Goal: Transaction & Acquisition: Purchase product/service

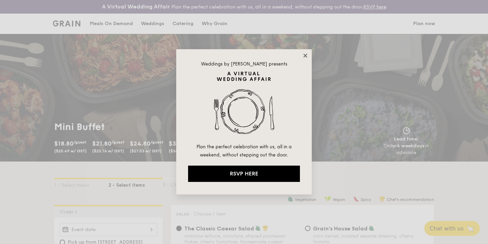
click at [305, 58] on icon at bounding box center [306, 56] width 6 height 6
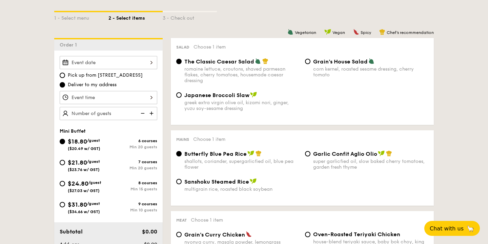
scroll to position [168, 0]
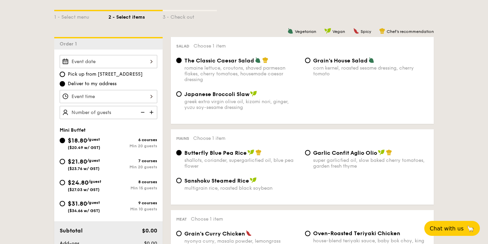
click at [109, 58] on div at bounding box center [109, 61] width 98 height 13
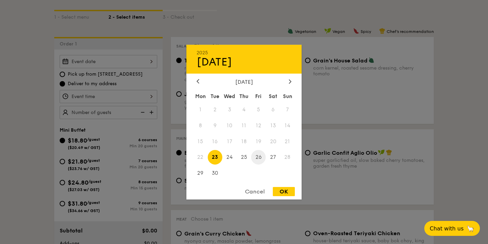
click at [261, 159] on span "26" at bounding box center [258, 157] width 15 height 15
click at [289, 192] on div "OK" at bounding box center [284, 191] width 22 height 9
type input "[DATE]"
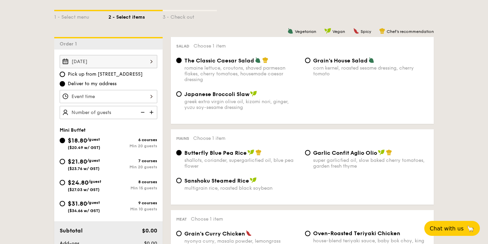
click at [145, 95] on div at bounding box center [109, 96] width 98 height 13
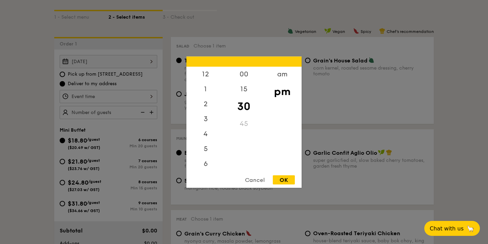
scroll to position [30, 0]
click at [243, 75] on div "00" at bounding box center [244, 76] width 38 height 20
click at [290, 180] on div "OK" at bounding box center [284, 179] width 22 height 9
type input "7:00PM"
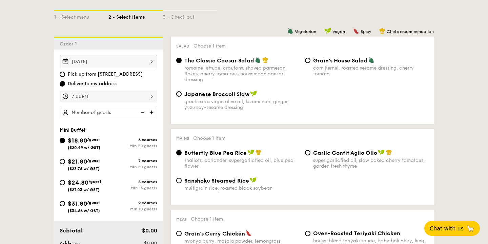
click at [151, 110] on img at bounding box center [152, 112] width 10 height 13
click at [145, 112] on img at bounding box center [142, 112] width 10 height 13
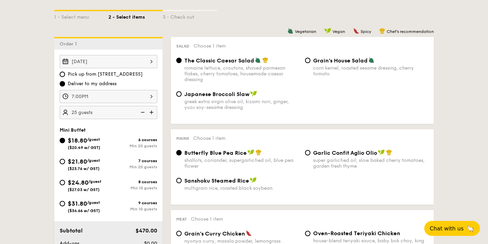
type input "20 guests"
click at [145, 112] on img at bounding box center [142, 112] width 10 height 13
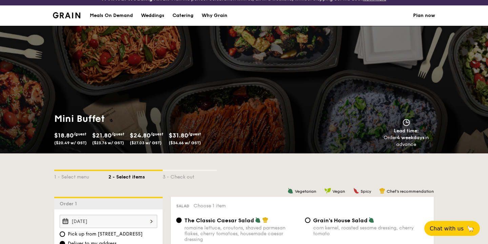
scroll to position [0, 0]
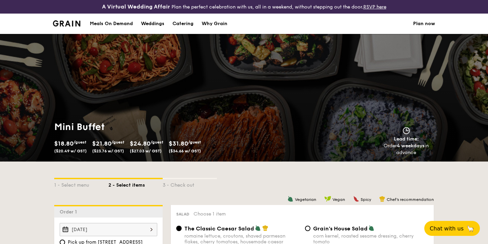
click at [180, 27] on div "Catering" at bounding box center [183, 24] width 21 height 20
select select
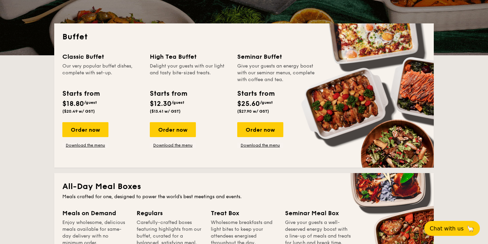
scroll to position [149, 0]
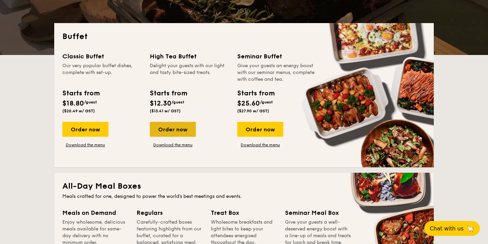
click at [162, 127] on div "Order now" at bounding box center [173, 129] width 46 height 15
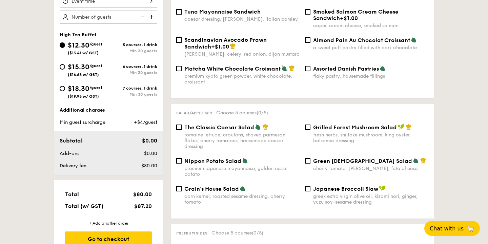
scroll to position [243, 0]
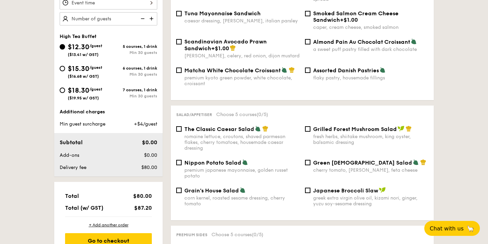
click at [118, 96] on div "Min 30 guests" at bounding box center [133, 96] width 49 height 5
click at [65, 93] on input "$18.30 /guest ($19.95 w/ GST) 7 courses, 1 drink Min 30 guests" at bounding box center [62, 90] width 5 height 5
radio input "true"
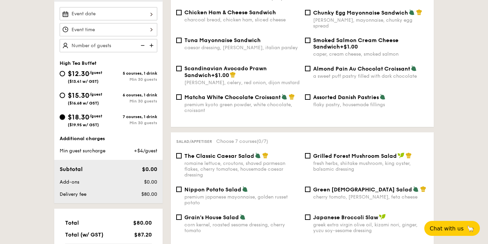
scroll to position [205, 0]
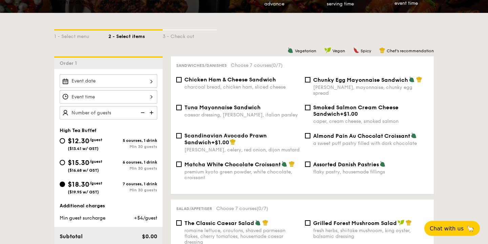
select select
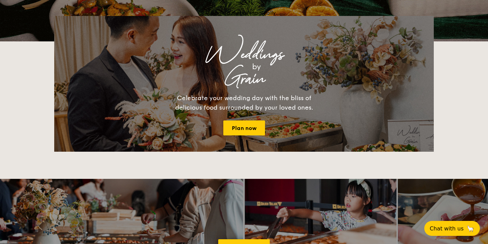
scroll to position [162, 0]
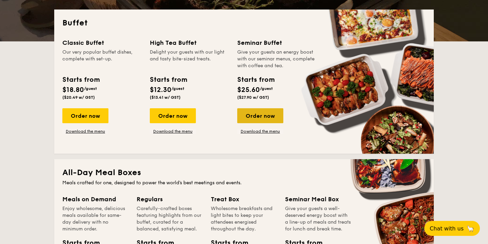
click at [267, 119] on div "Order now" at bounding box center [260, 115] width 46 height 15
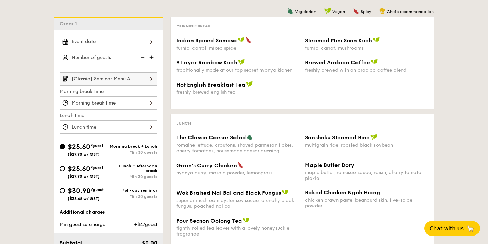
select select
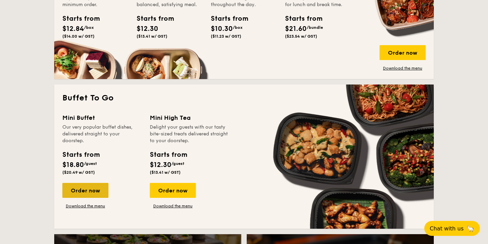
scroll to position [387, 0]
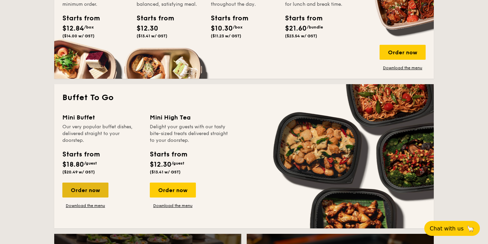
click at [94, 190] on div "Order now" at bounding box center [85, 190] width 46 height 15
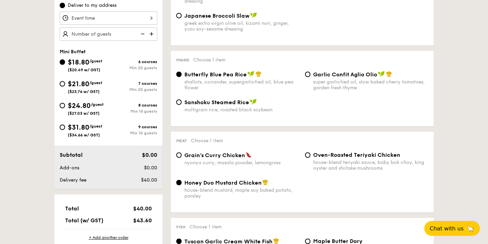
scroll to position [241, 0]
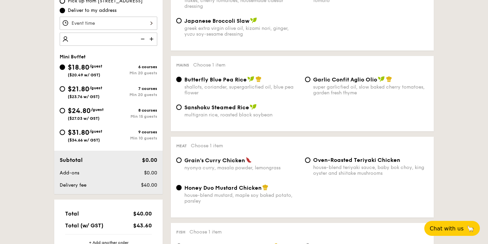
click at [150, 37] on img at bounding box center [152, 39] width 10 height 13
click at [147, 37] on img at bounding box center [142, 39] width 10 height 13
click at [143, 38] on img at bounding box center [142, 39] width 10 height 13
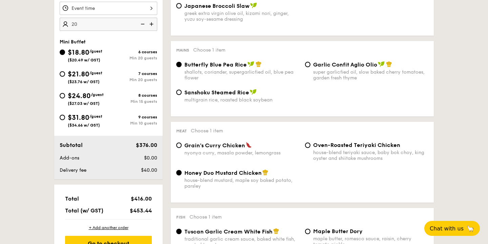
type input "2"
type input "20"
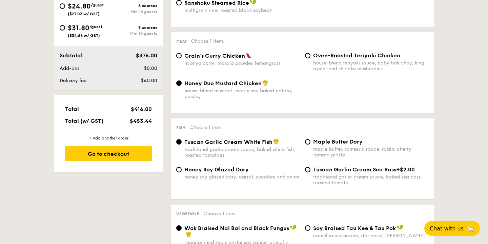
select select
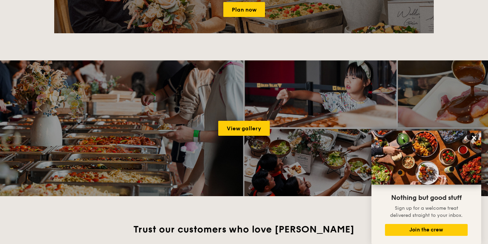
scroll to position [863, 0]
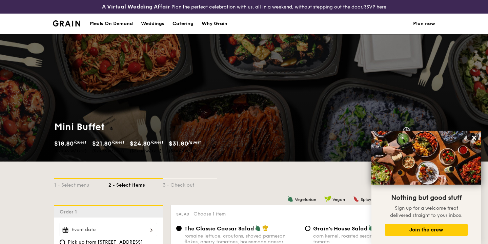
scroll to position [1, 0]
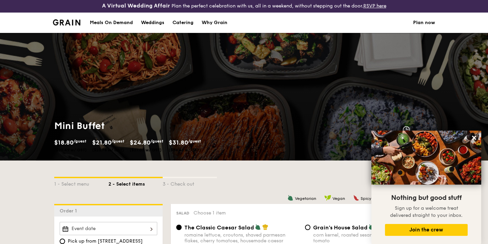
select select
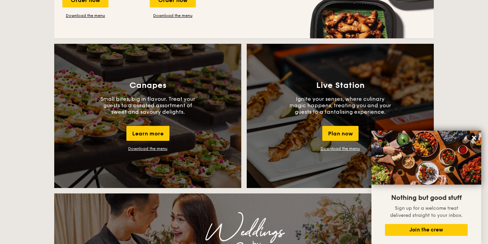
scroll to position [584, 0]
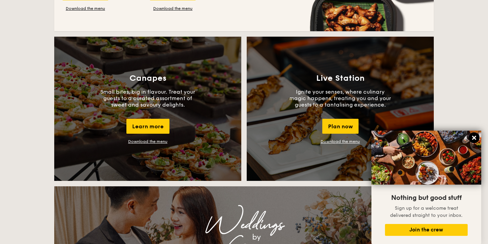
click at [476, 138] on icon at bounding box center [475, 138] width 6 height 6
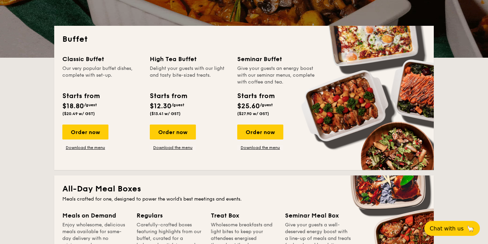
scroll to position [145, 0]
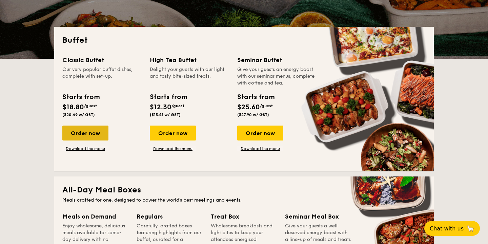
click at [82, 136] on div "Order now" at bounding box center [85, 133] width 46 height 15
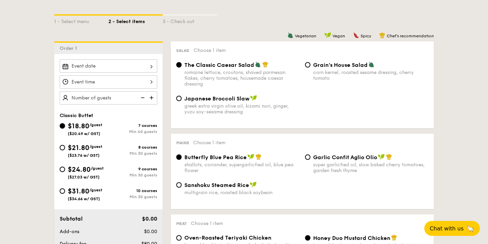
scroll to position [166, 0]
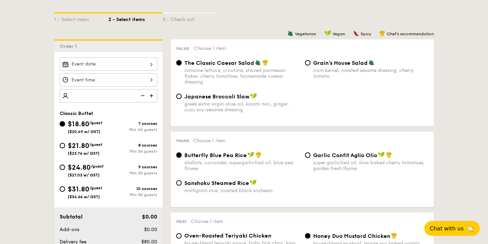
click at [150, 96] on img at bounding box center [152, 95] width 10 height 13
type input "40 guests"
click at [146, 96] on img at bounding box center [142, 95] width 10 height 13
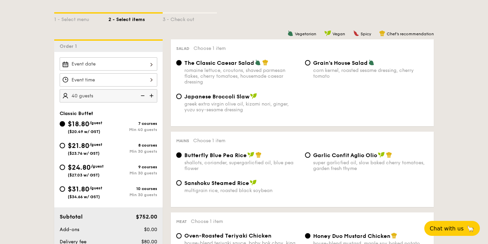
click at [140, 94] on img at bounding box center [142, 95] width 10 height 13
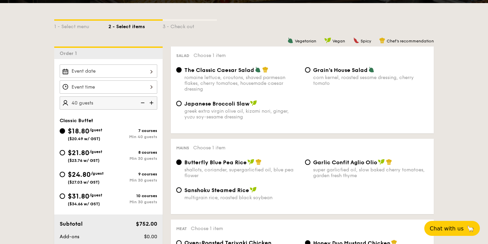
select select
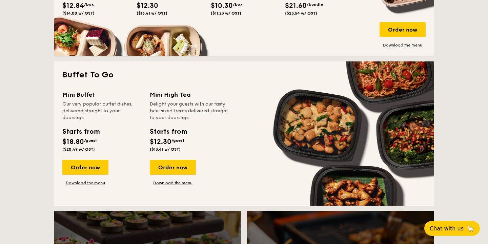
scroll to position [413, 0]
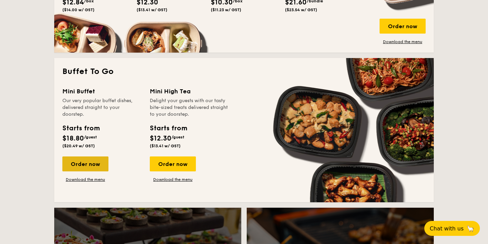
click at [98, 163] on div "Order now" at bounding box center [85, 163] width 46 height 15
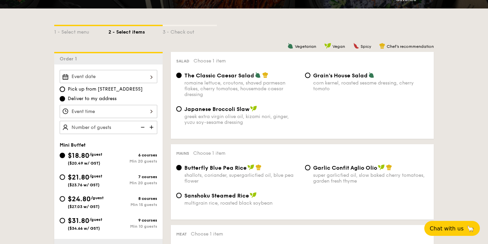
scroll to position [154, 0]
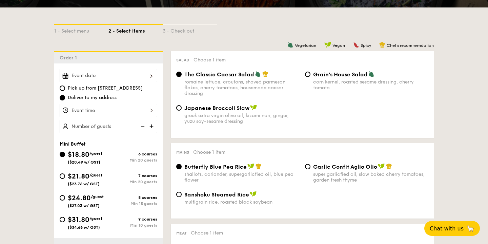
click at [153, 125] on img at bounding box center [152, 126] width 10 height 13
type input "20 guests"
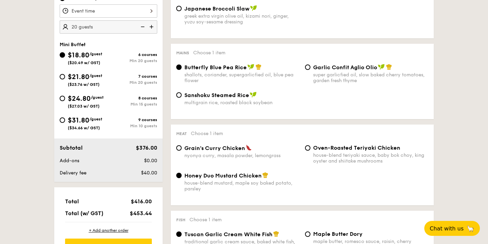
scroll to position [243, 0]
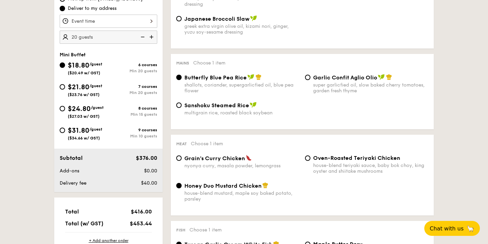
click at [339, 25] on div "Japanese Broccoli Slaw greek extra virgin olive oil, kizami nori, ginger, yuzu …" at bounding box center [303, 29] width 258 height 28
